Goal: Check status: Check status

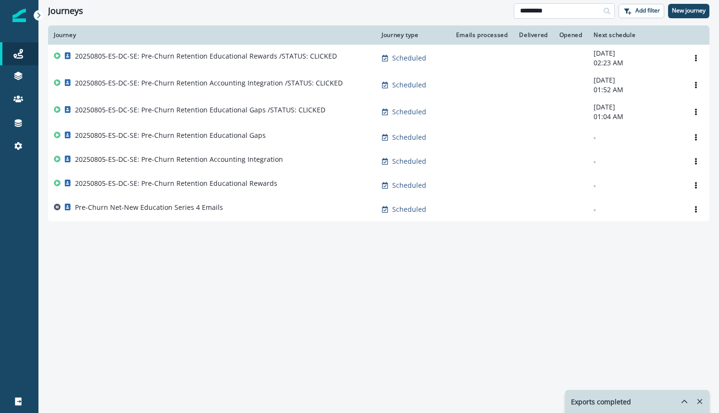
click at [570, 12] on input "*********" at bounding box center [564, 10] width 101 height 15
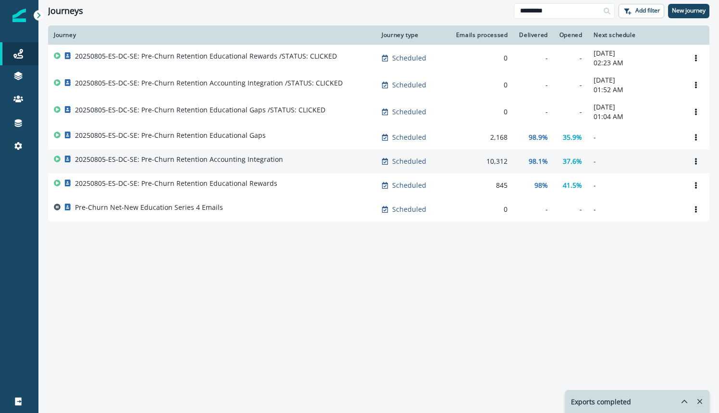
click at [262, 161] on p "20250805-ES-DC-SE: Pre-Churn Retention Accounting Integration" at bounding box center [179, 160] width 208 height 10
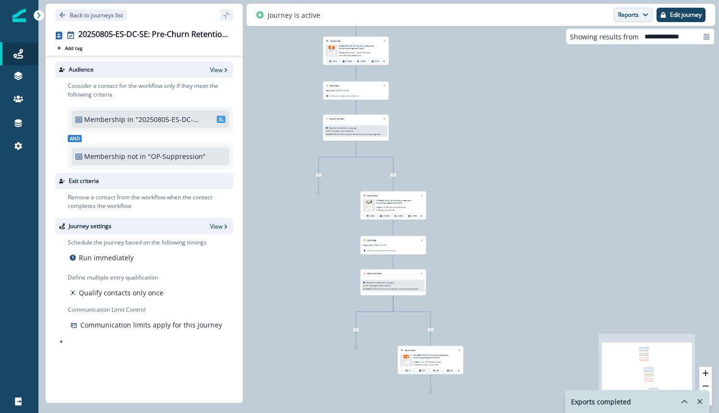
click at [643, 18] on button "Reports" at bounding box center [633, 15] width 39 height 14
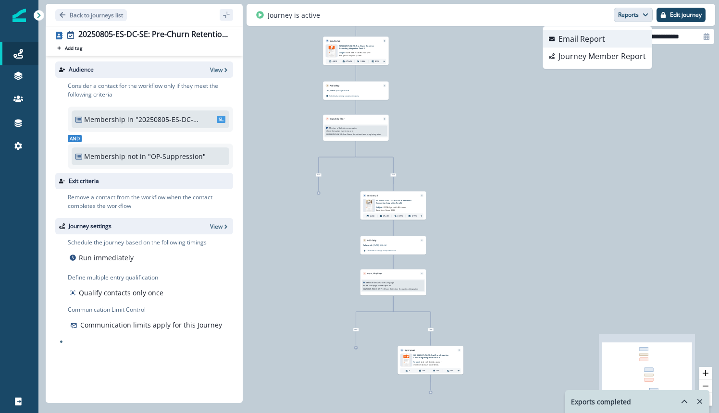
click at [592, 41] on p "Email Report" at bounding box center [581, 39] width 47 height 12
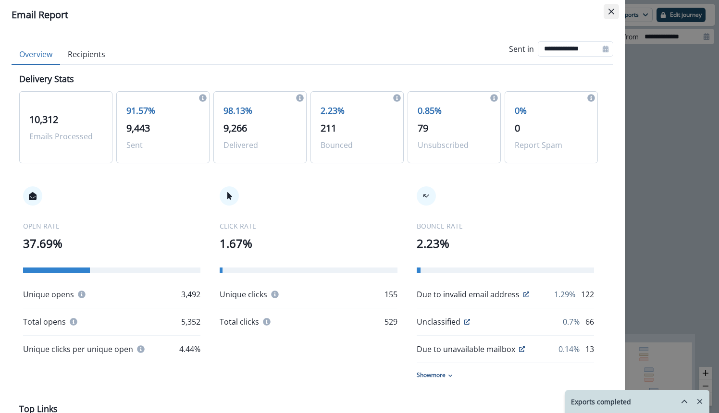
click at [608, 8] on button "Close" at bounding box center [611, 11] width 15 height 15
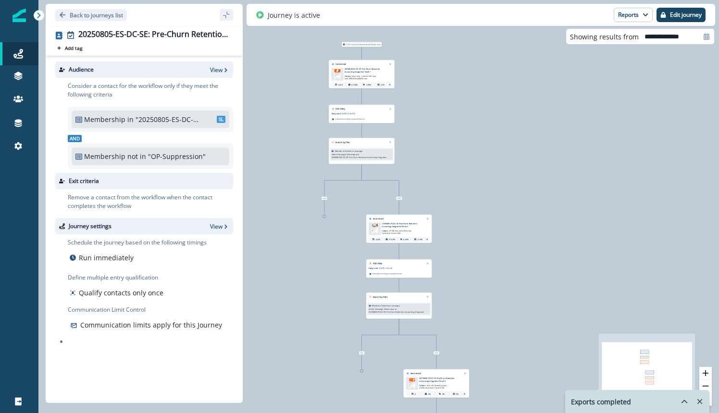
click at [352, 72] on p "20250805-ES-DC-SE: Pre-Churn Retention Accounting Integration Email 1" at bounding box center [365, 70] width 41 height 5
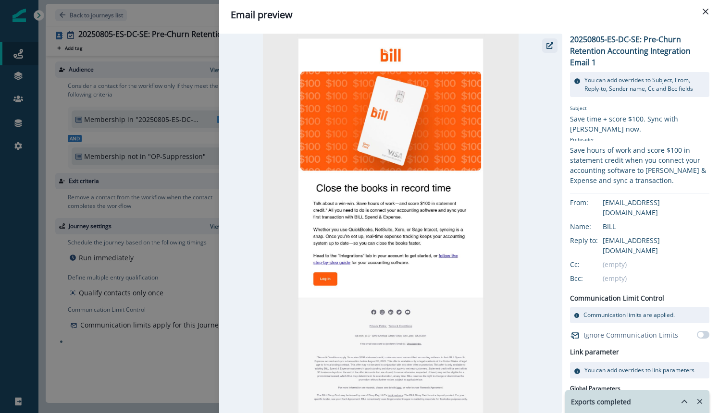
click at [554, 43] on button "button" at bounding box center [549, 45] width 15 height 14
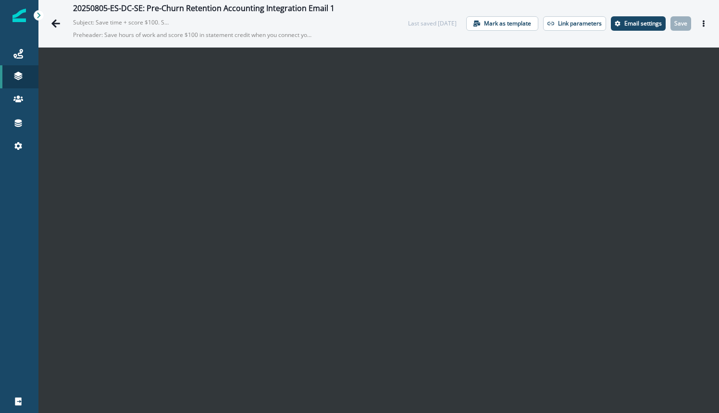
scroll to position [14, 0]
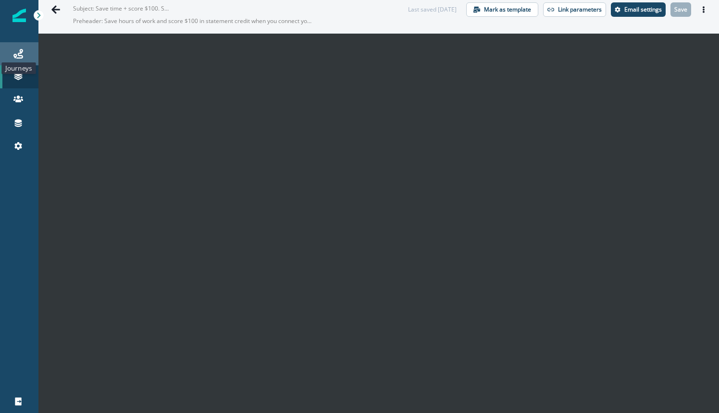
click at [19, 54] on icon at bounding box center [18, 54] width 10 height 10
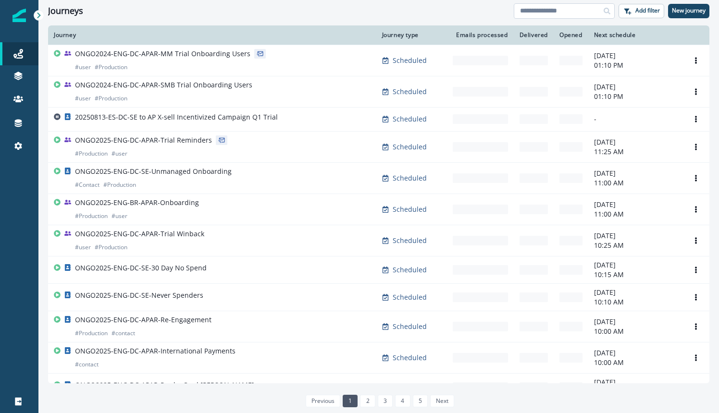
click at [556, 12] on input at bounding box center [564, 10] width 101 height 15
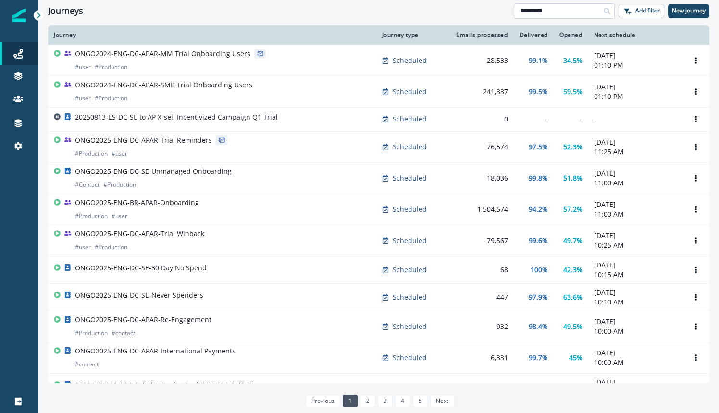
type input "*********"
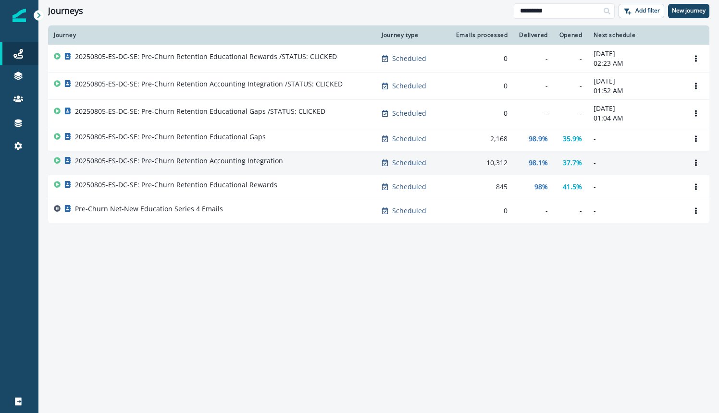
click at [240, 162] on p "20250805-ES-DC-SE: Pre-Churn Retention Accounting Integration" at bounding box center [179, 161] width 208 height 10
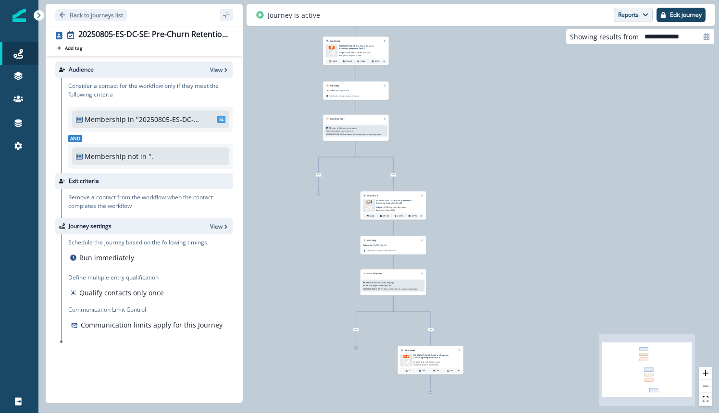
click at [635, 8] on button "Reports" at bounding box center [633, 15] width 39 height 14
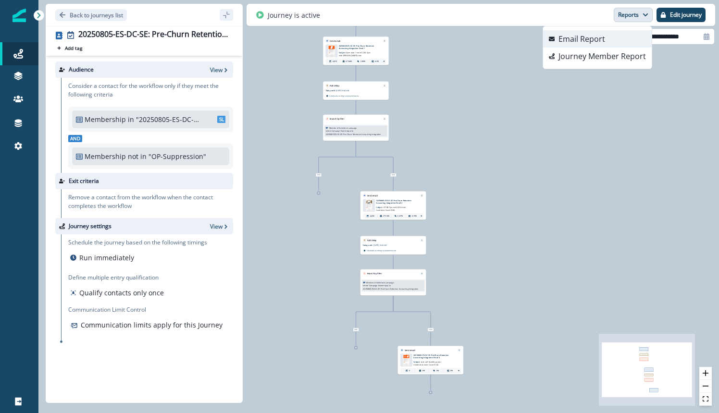
click at [619, 40] on button "Email Report" at bounding box center [597, 38] width 109 height 17
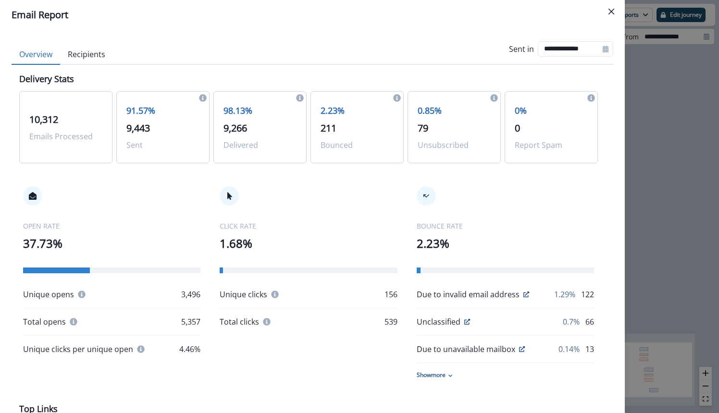
click at [159, 132] on p "9,443" at bounding box center [162, 128] width 73 height 14
click at [158, 128] on p "9,443" at bounding box center [162, 128] width 73 height 14
drag, startPoint x: 162, startPoint y: 129, endPoint x: 147, endPoint y: 128, distance: 15.4
click at [161, 128] on p "9,443" at bounding box center [162, 128] width 73 height 14
drag, startPoint x: 165, startPoint y: 133, endPoint x: 139, endPoint y: 129, distance: 26.3
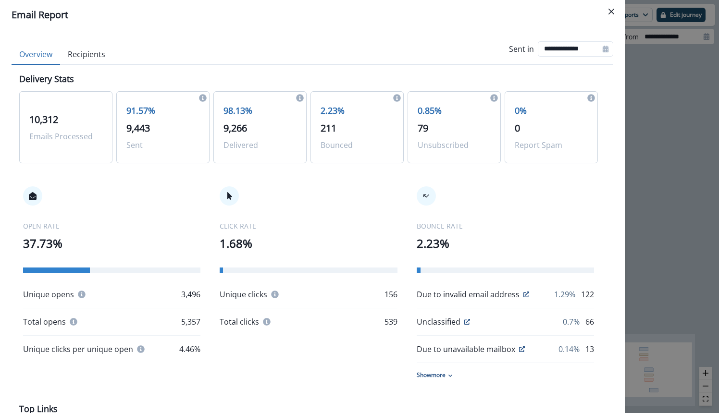
click at [164, 133] on p "9,443" at bounding box center [162, 128] width 73 height 14
click at [139, 129] on span "9,443" at bounding box center [138, 128] width 24 height 13
click at [139, 109] on p "91.57%" at bounding box center [162, 110] width 73 height 13
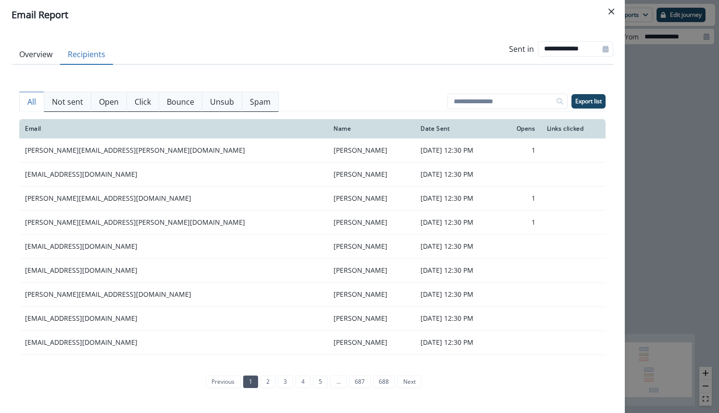
click at [94, 60] on button "Recipients" at bounding box center [86, 55] width 53 height 20
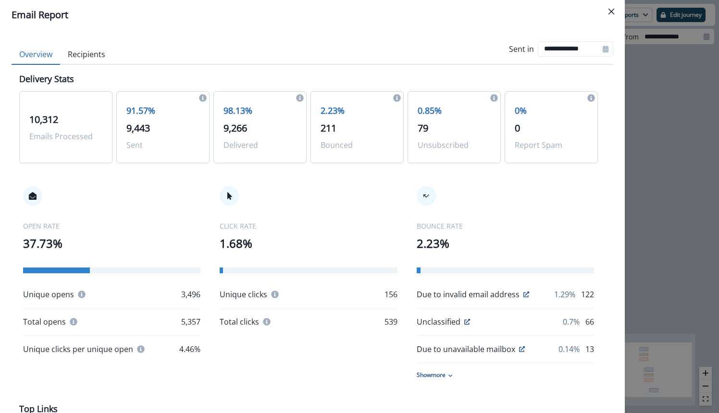
click at [50, 56] on button "Overview" at bounding box center [36, 55] width 49 height 20
